Goal: Task Accomplishment & Management: Use online tool/utility

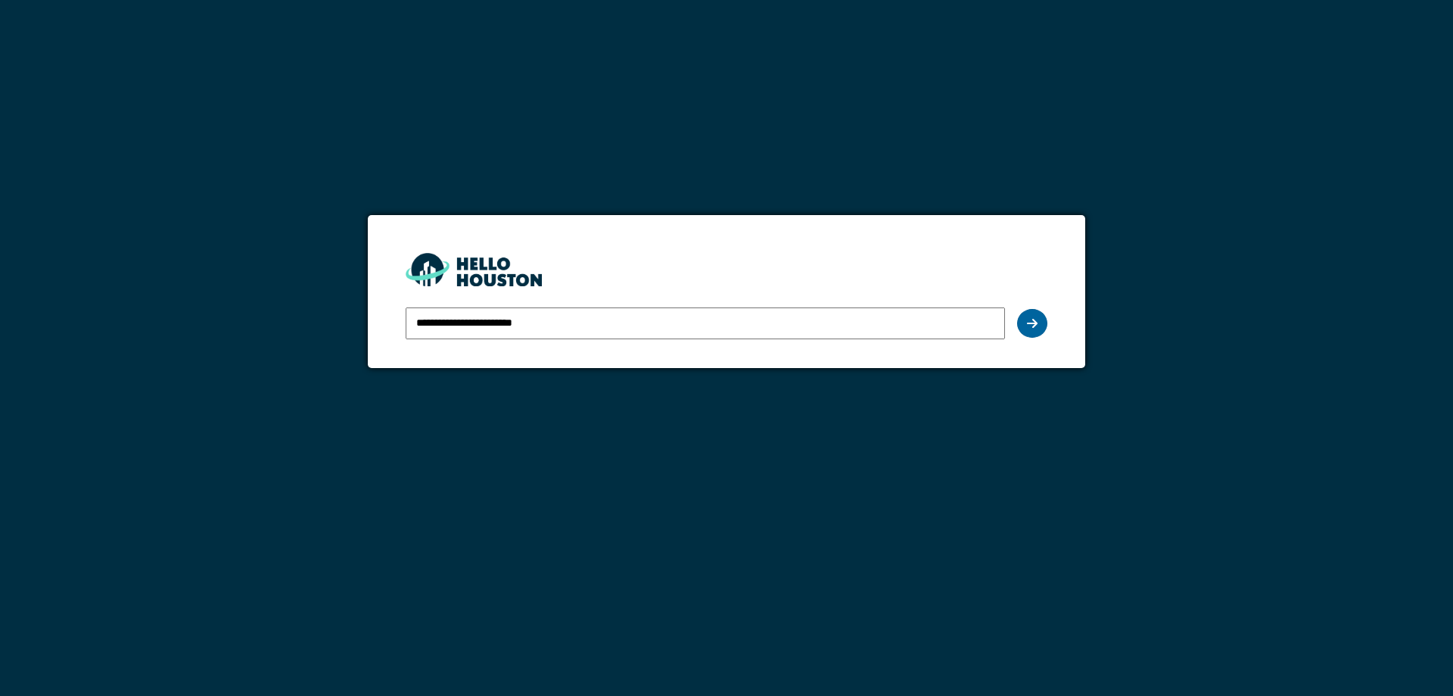
click at [1034, 323] on icon at bounding box center [1032, 323] width 11 height 12
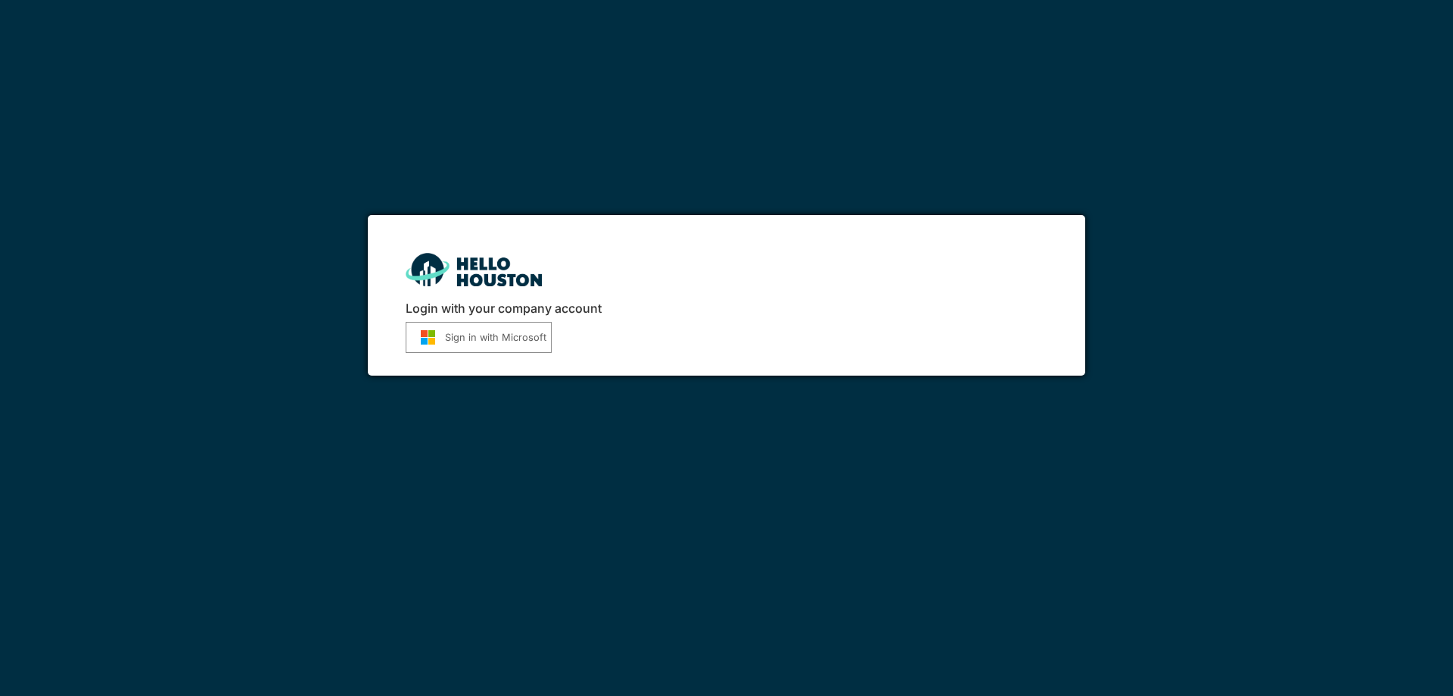
click at [485, 343] on button "Sign in with Microsoft" at bounding box center [479, 337] width 146 height 31
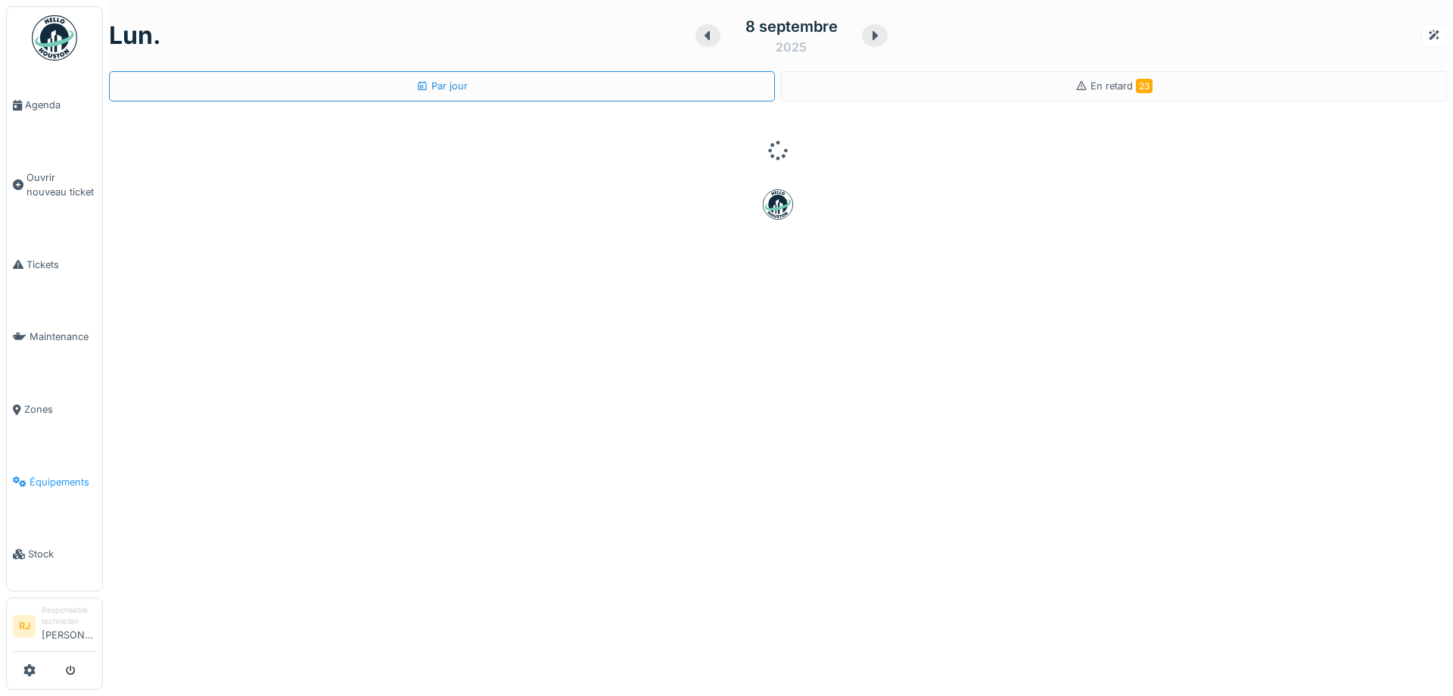
click at [61, 461] on link "Équipements" at bounding box center [54, 482] width 95 height 73
click at [21, 547] on li "Stock" at bounding box center [54, 554] width 83 height 14
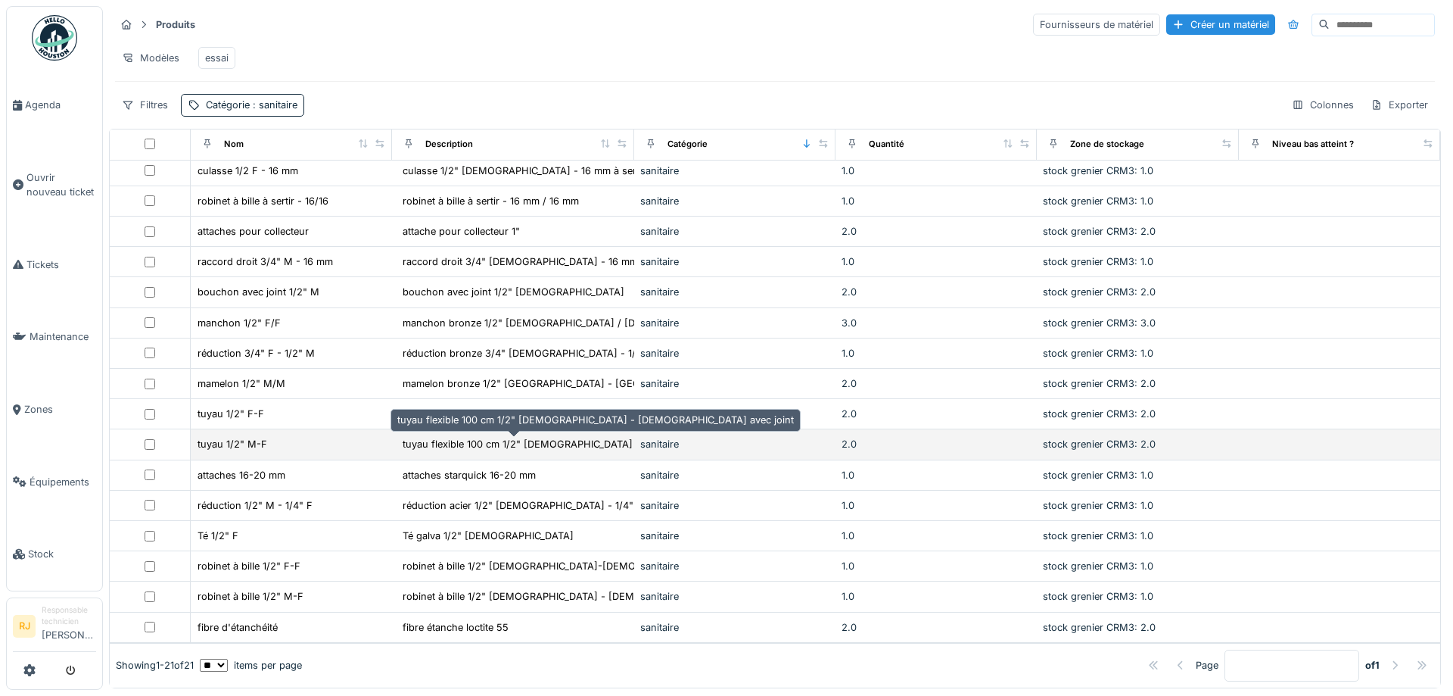
scroll to position [157, 0]
click at [491, 445] on div "tuyau flexible 100 cm 1/2" [DEMOGRAPHIC_DATA] - [DEMOGRAPHIC_DATA] avec ..." at bounding box center [596, 444] width 386 height 14
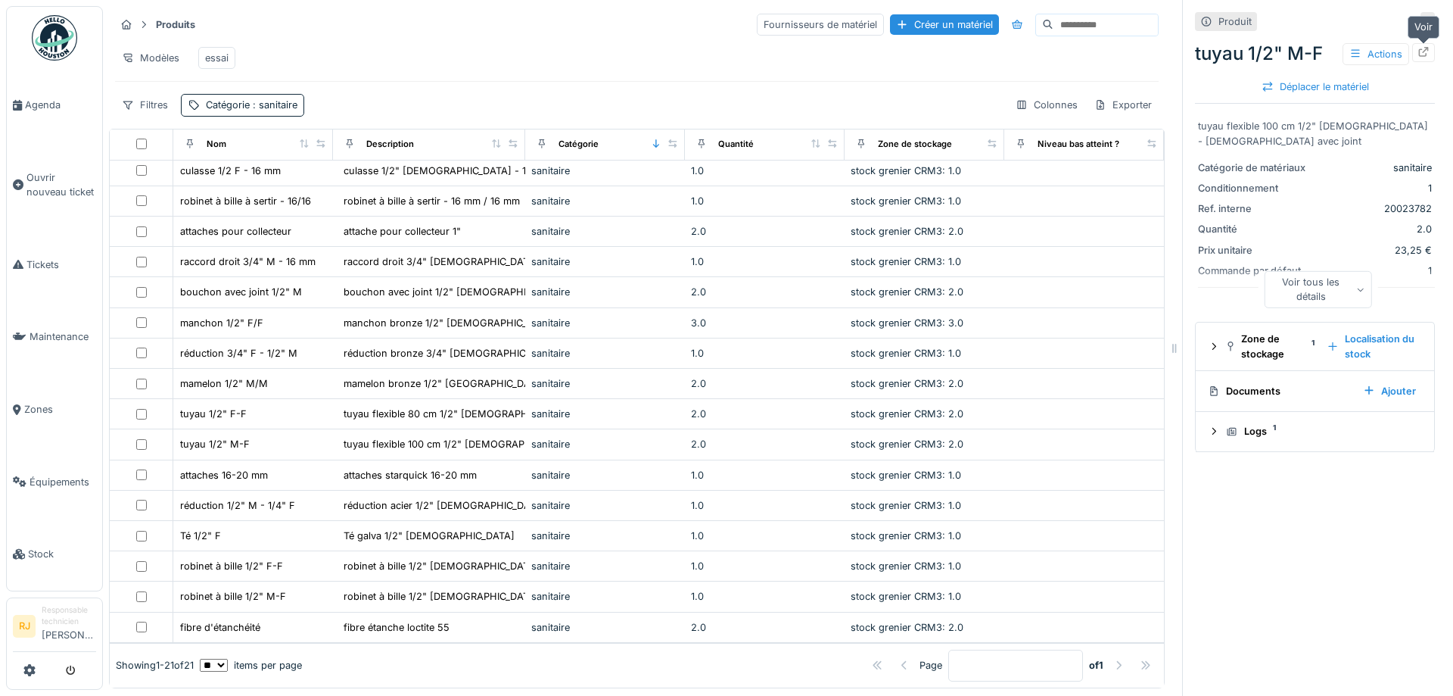
click at [1429, 55] on icon at bounding box center [1424, 52] width 12 height 10
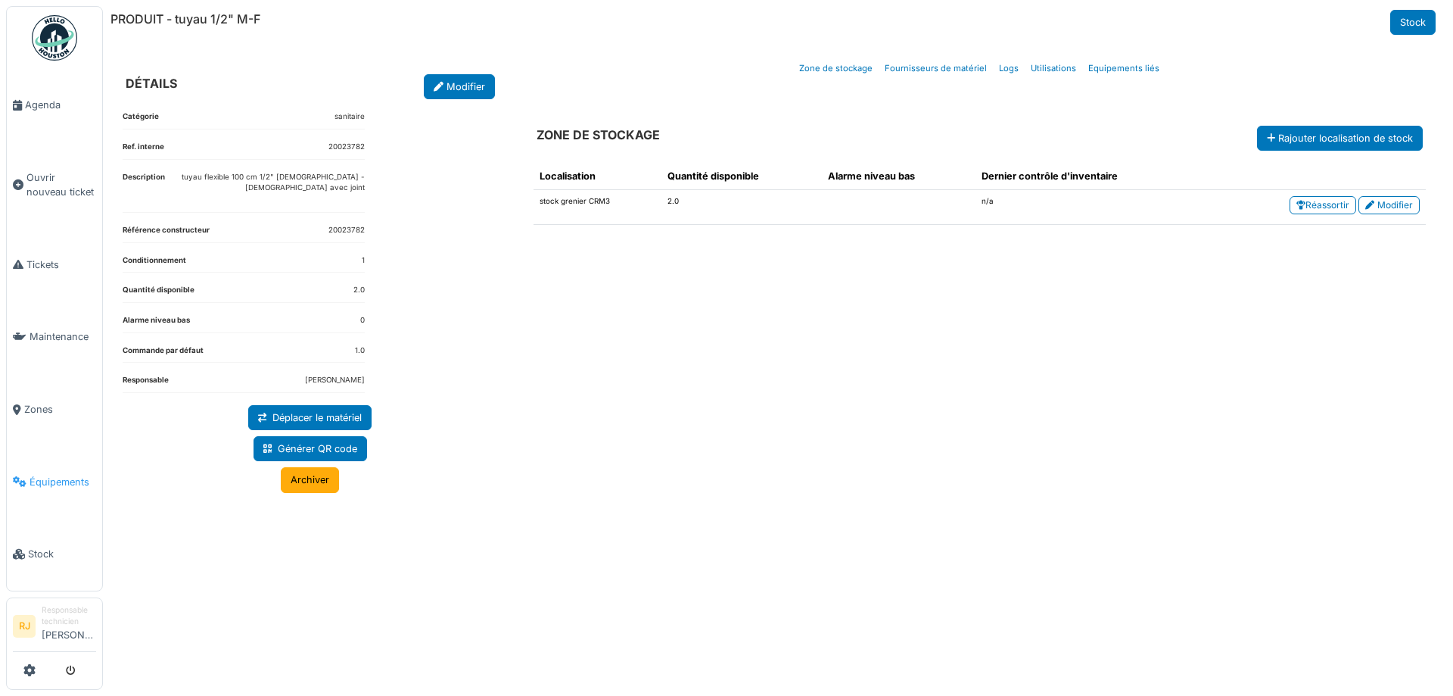
click at [30, 476] on span "Équipements" at bounding box center [63, 482] width 67 height 14
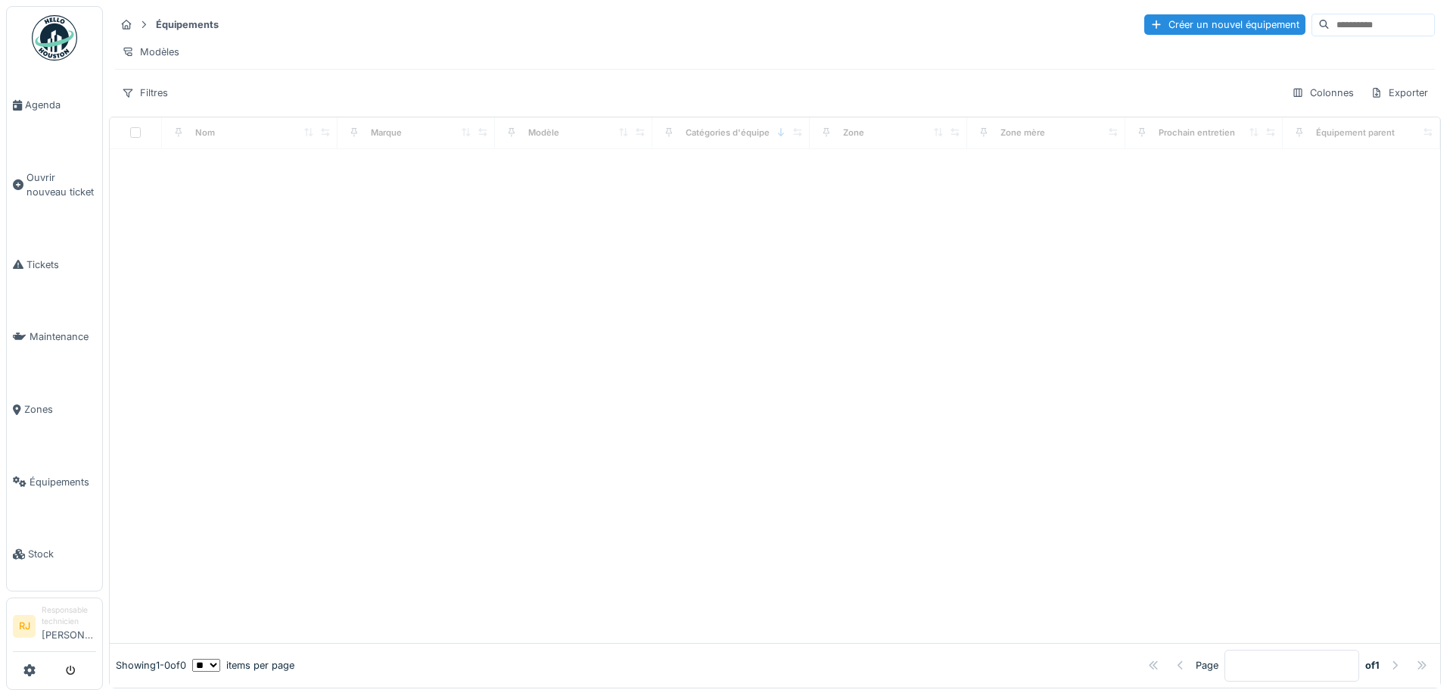
click at [48, 538] on div at bounding box center [726, 348] width 1453 height 696
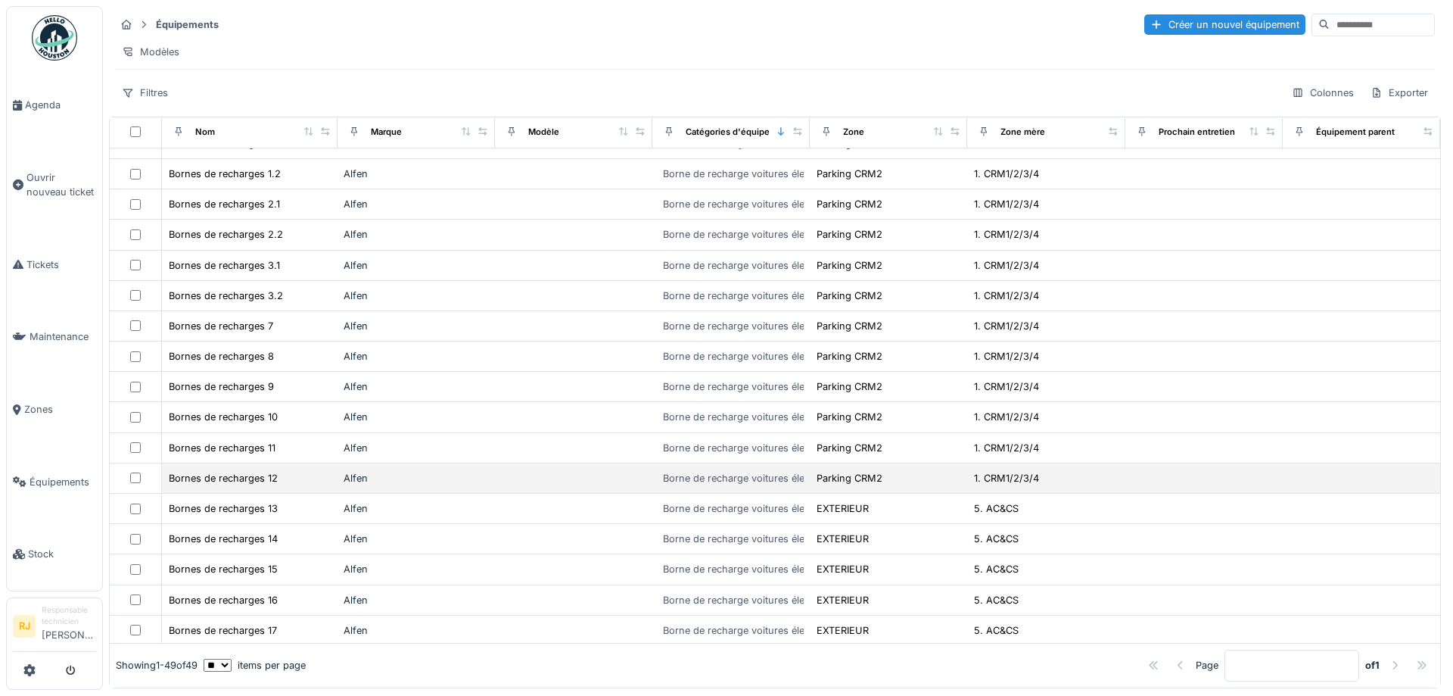
scroll to position [68, 0]
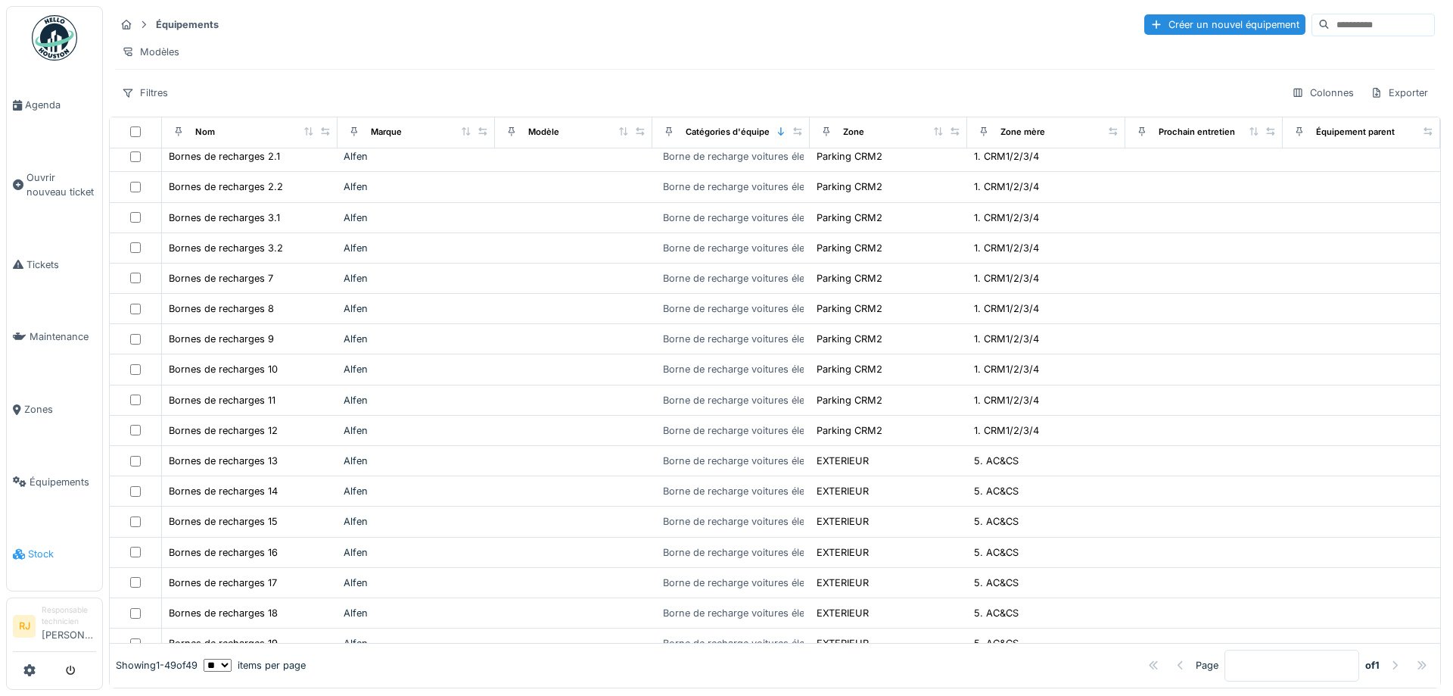
click at [13, 549] on icon at bounding box center [19, 554] width 12 height 11
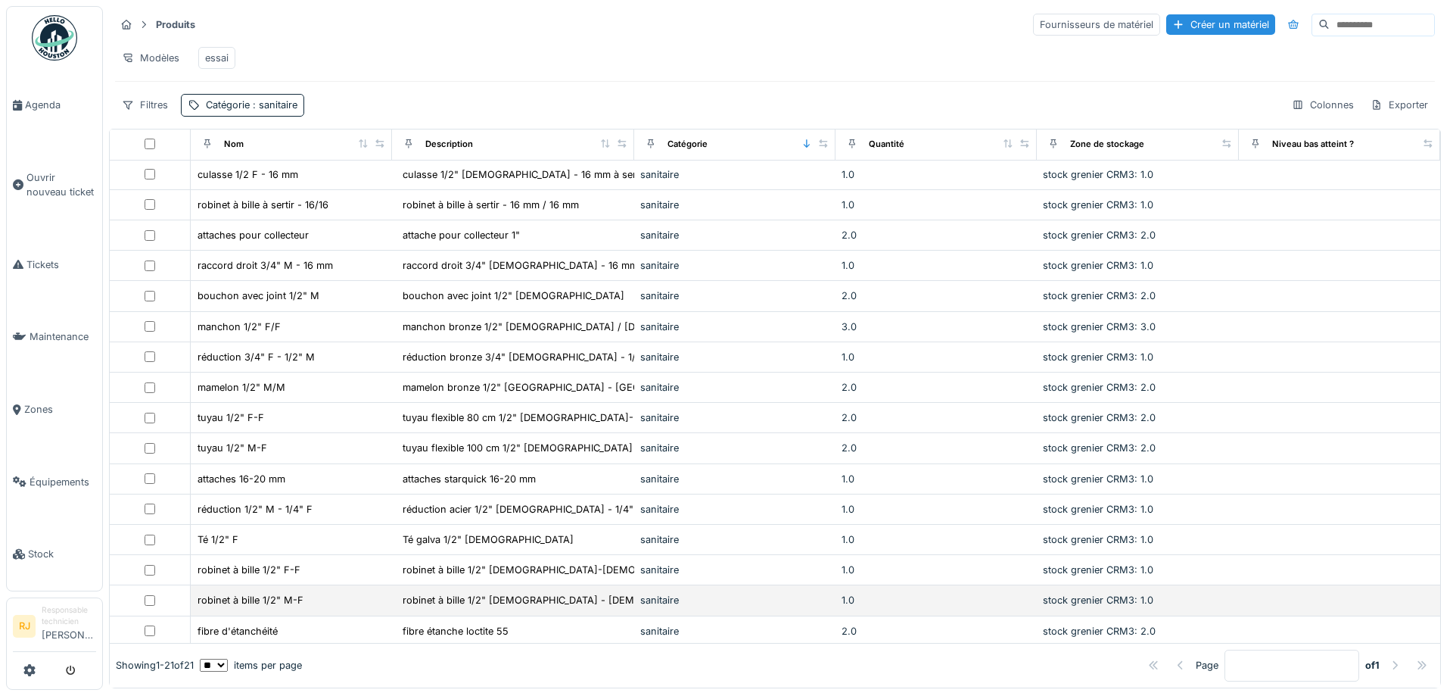
scroll to position [157, 0]
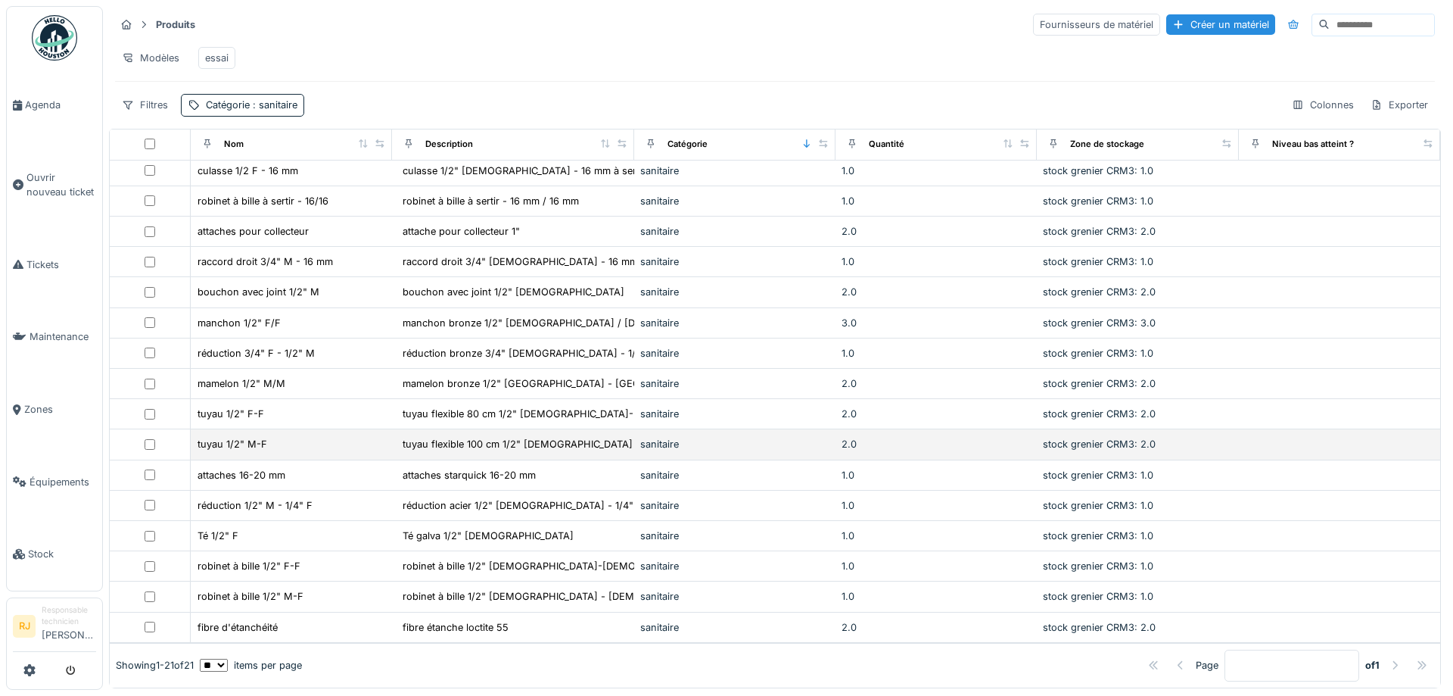
click at [849, 444] on div "2.0" at bounding box center [936, 444] width 189 height 14
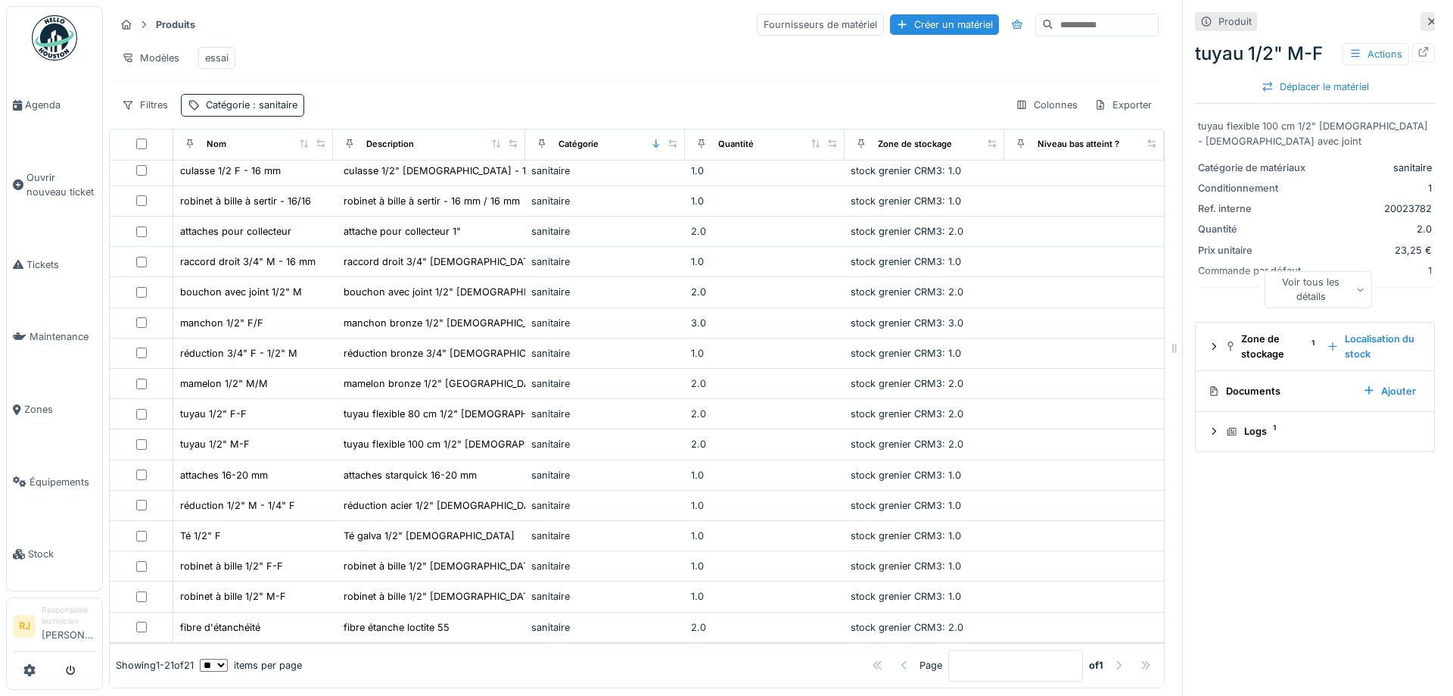
click at [1360, 285] on div "Voir tous les détails" at bounding box center [1318, 289] width 108 height 36
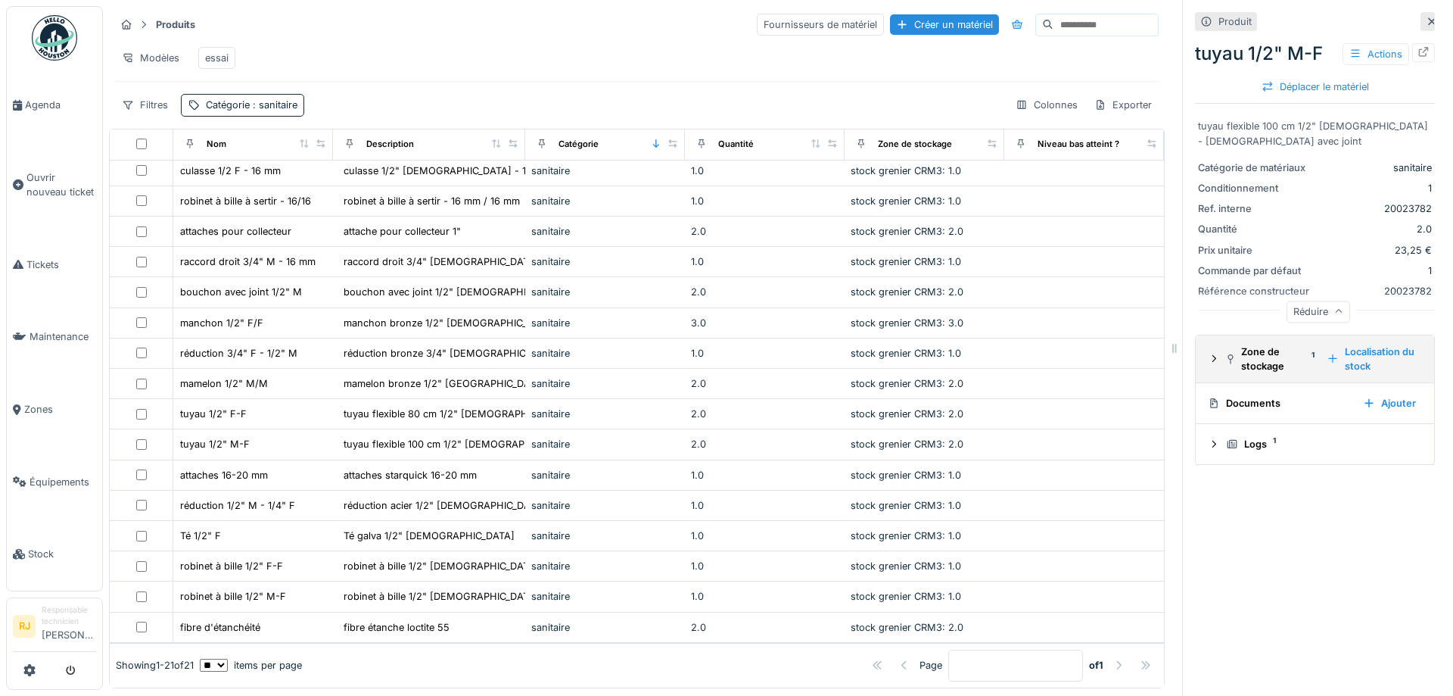
click at [1247, 357] on div "Zone de stockage 1" at bounding box center [1270, 358] width 89 height 29
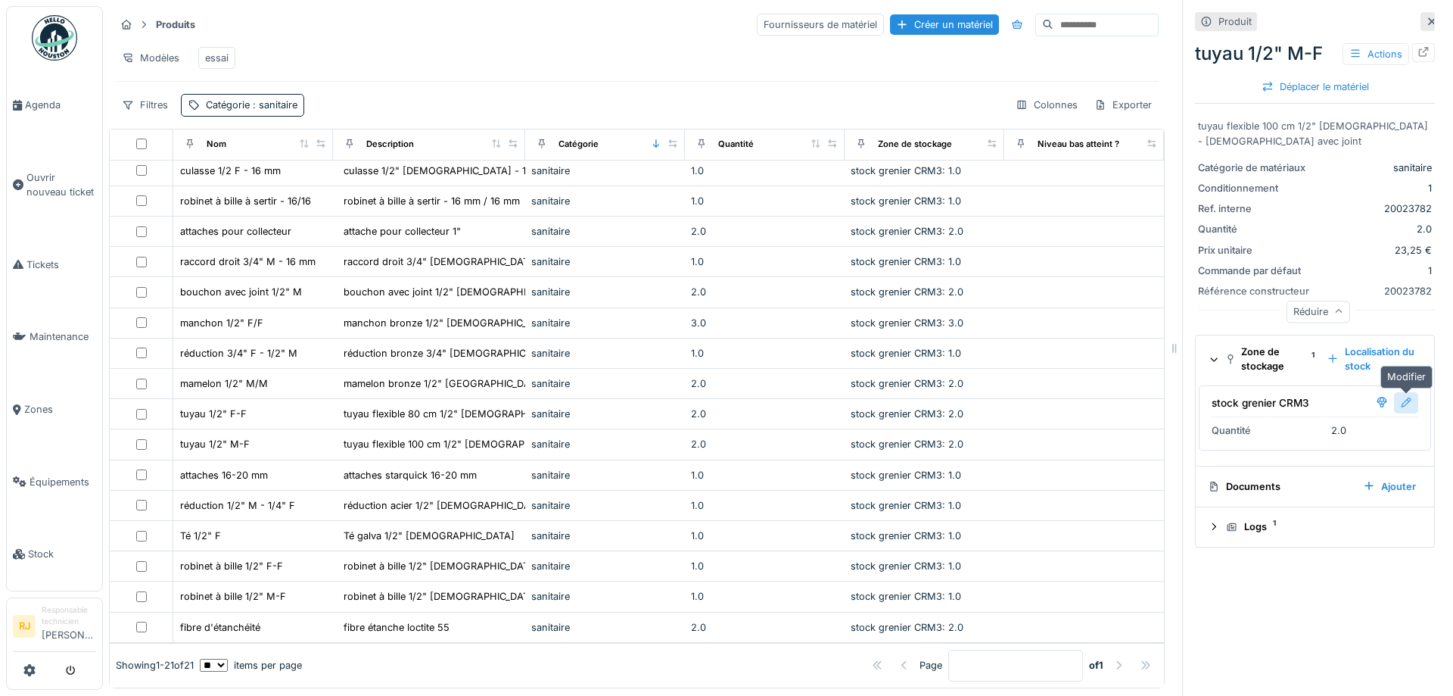
click at [1410, 406] on div at bounding box center [1406, 402] width 12 height 14
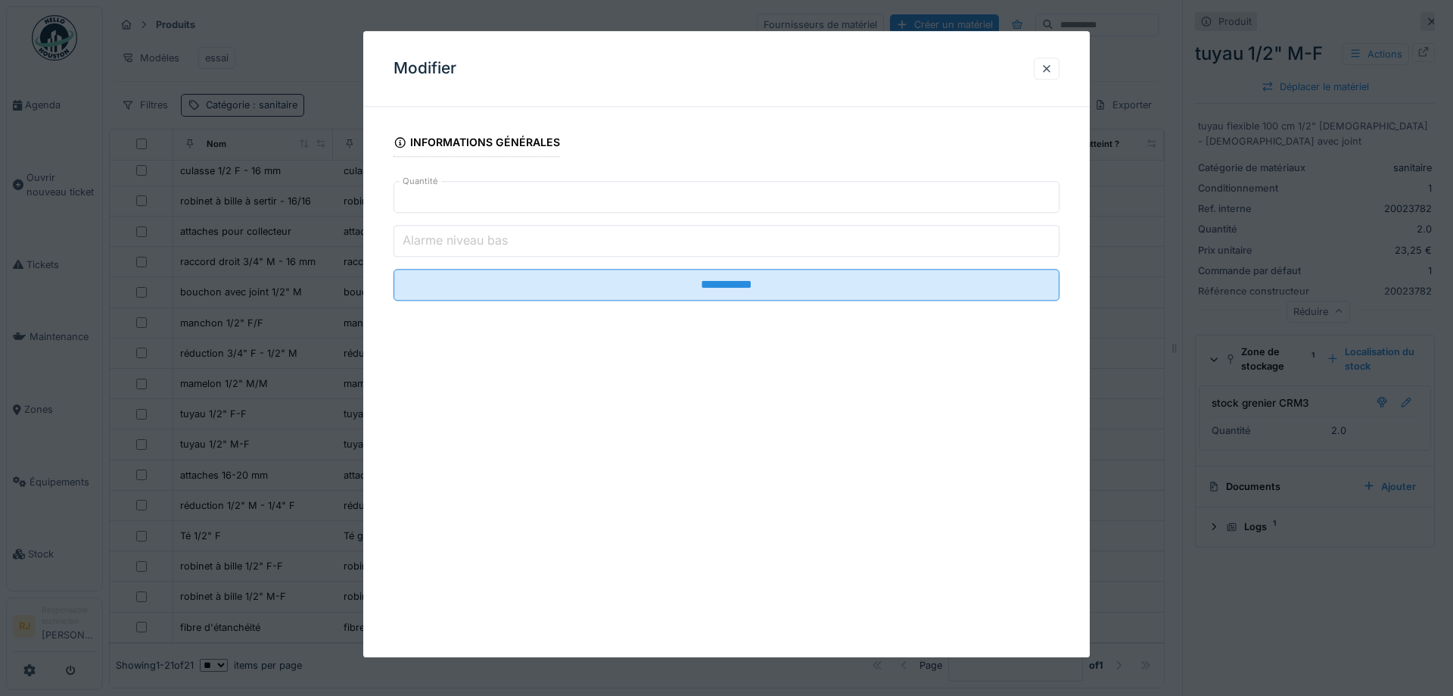
click at [500, 204] on input "***" at bounding box center [727, 197] width 666 height 32
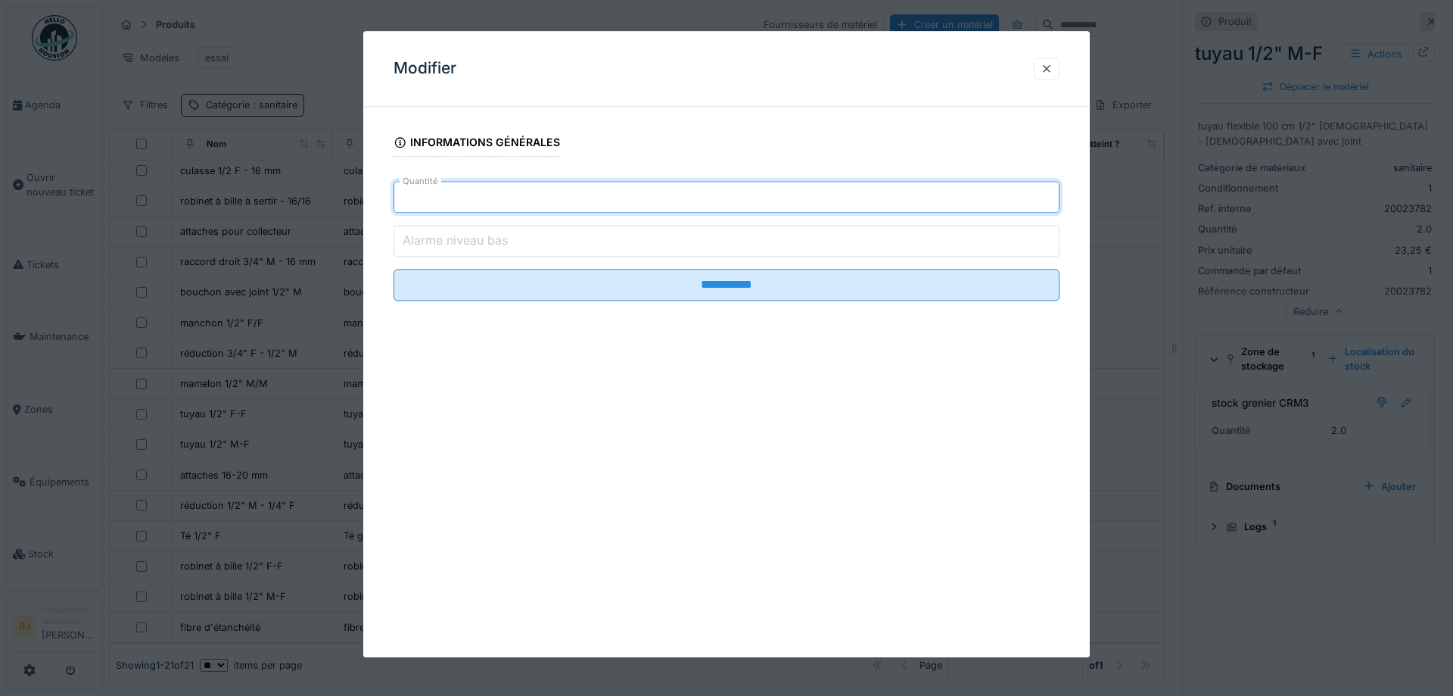
click at [500, 204] on input "***" at bounding box center [727, 197] width 666 height 32
type input "*"
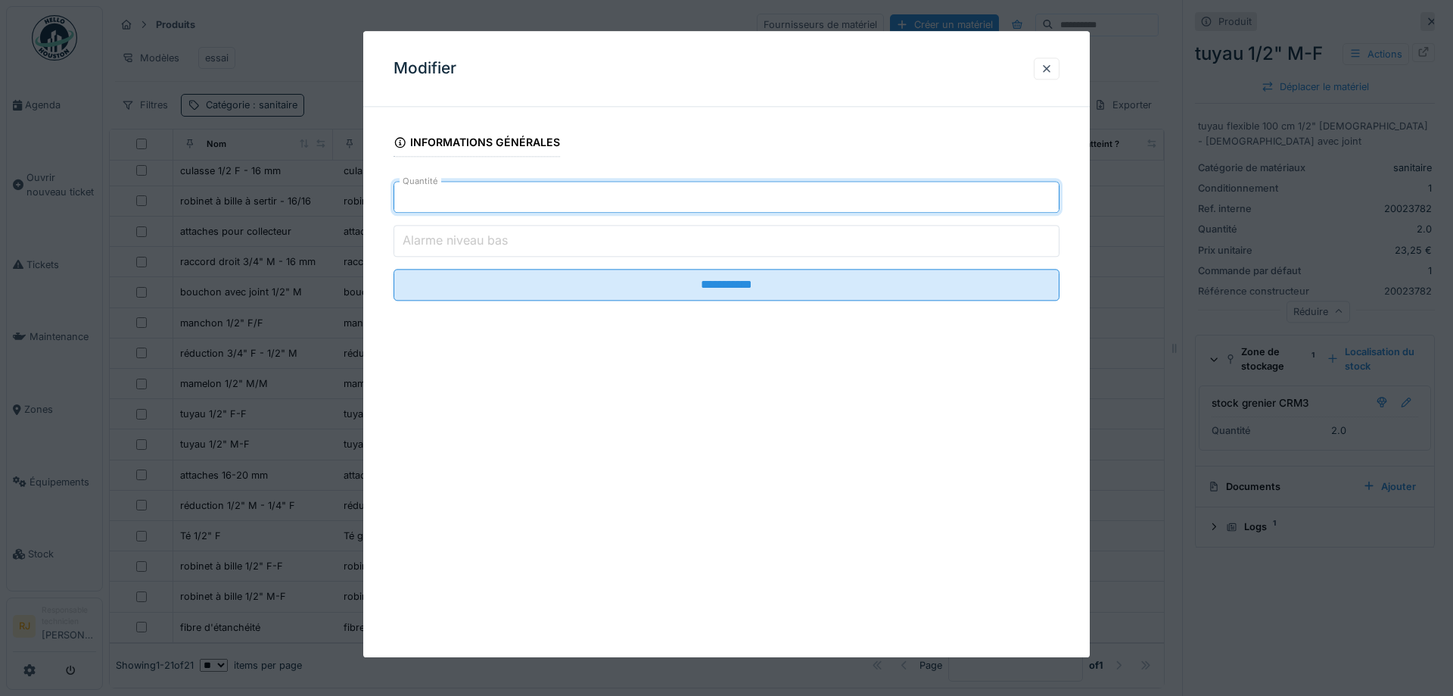
click at [394, 269] on input "**********" at bounding box center [727, 285] width 666 height 32
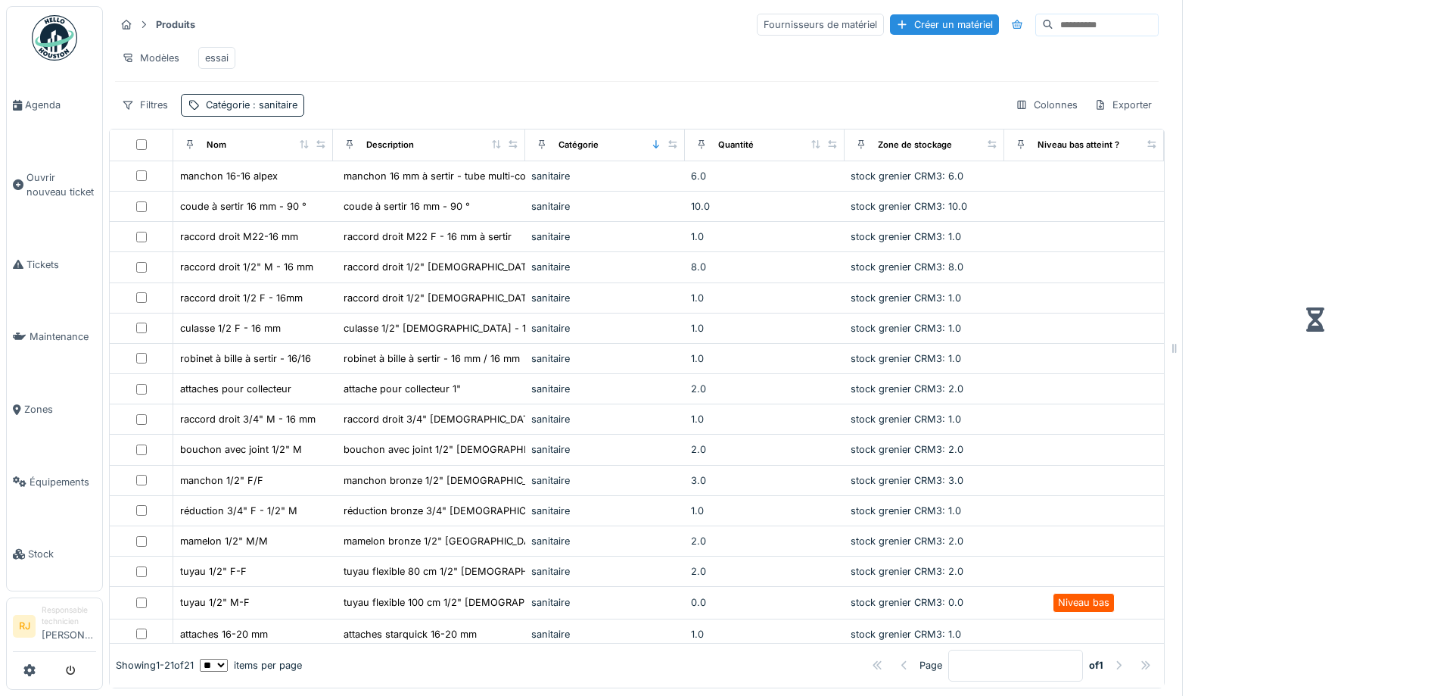
scroll to position [157, 0]
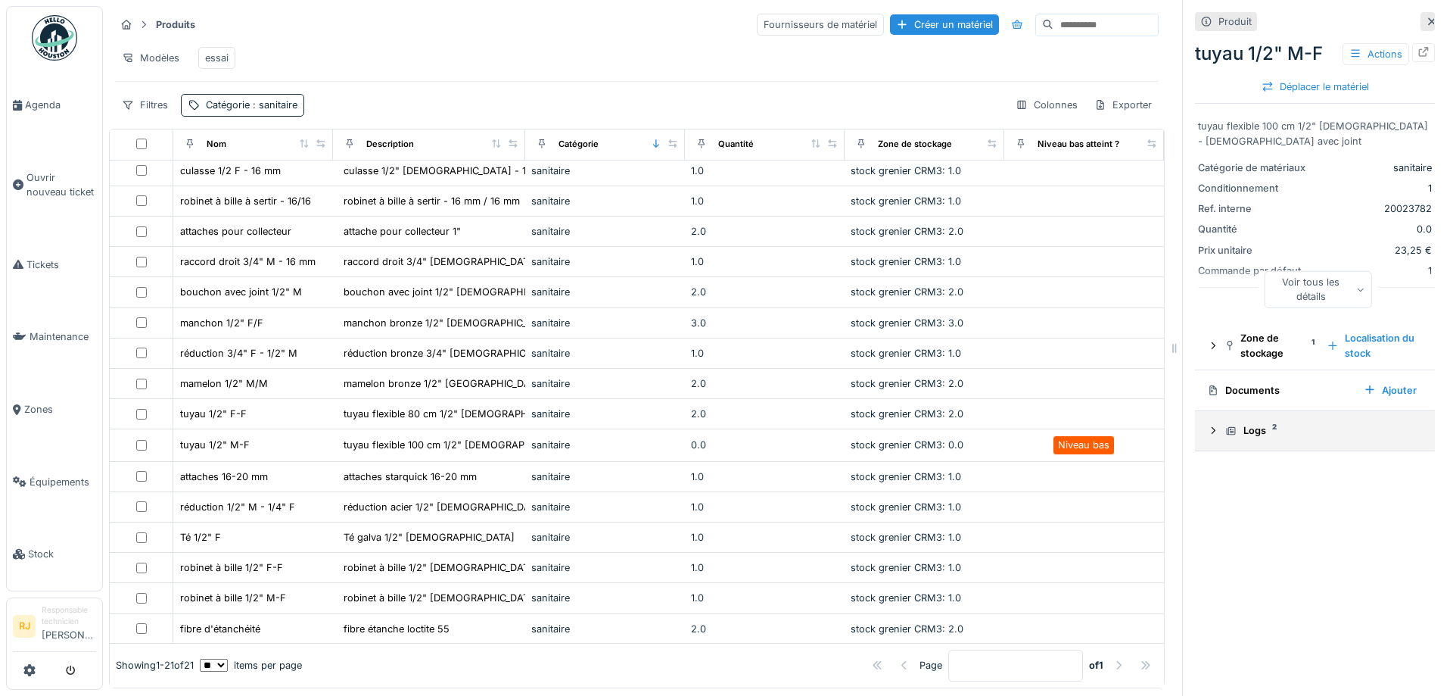
click at [1263, 438] on div "Logs 2" at bounding box center [1322, 430] width 192 height 14
